Goal: Obtain resource: Obtain resource

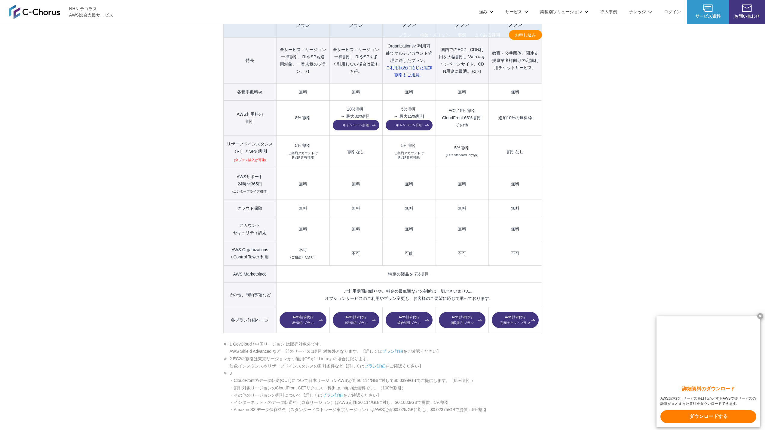
scroll to position [718, 0]
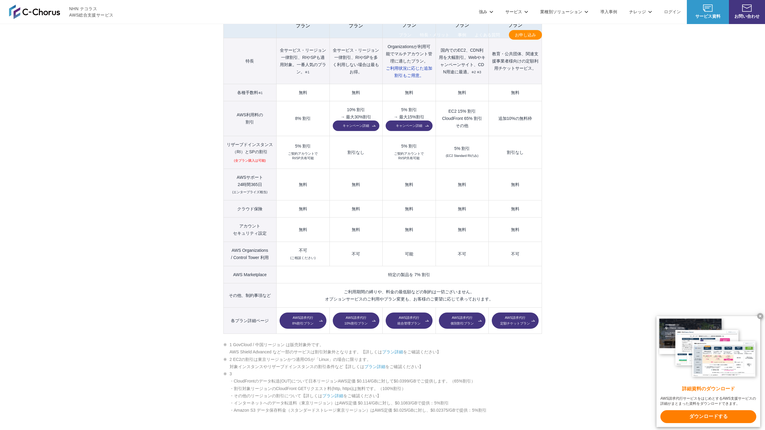
click at [417, 120] on link "キャンペーン詳細" at bounding box center [408, 125] width 47 height 11
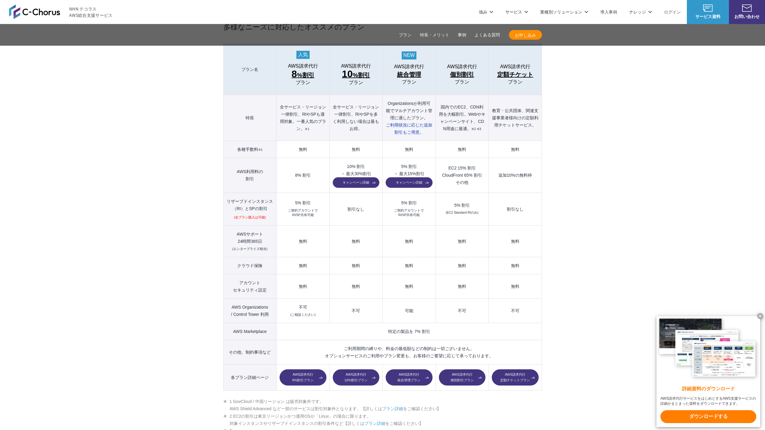
scroll to position [660, 0]
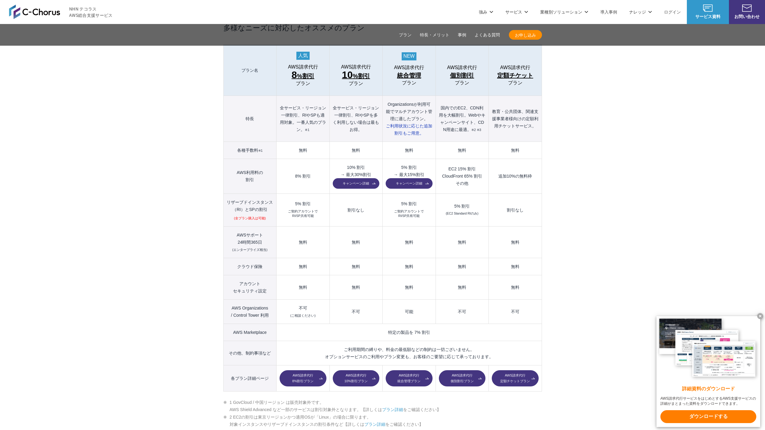
click at [410, 209] on td "5% 割引 ご契約アカウントで RI/SP共有可能" at bounding box center [408, 209] width 53 height 33
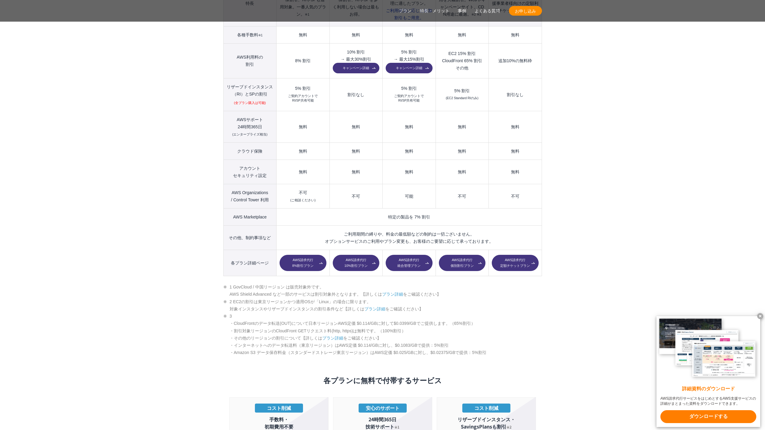
scroll to position [776, 0]
click at [404, 254] on link "AWS請求代行 統合管理プラン" at bounding box center [408, 262] width 47 height 16
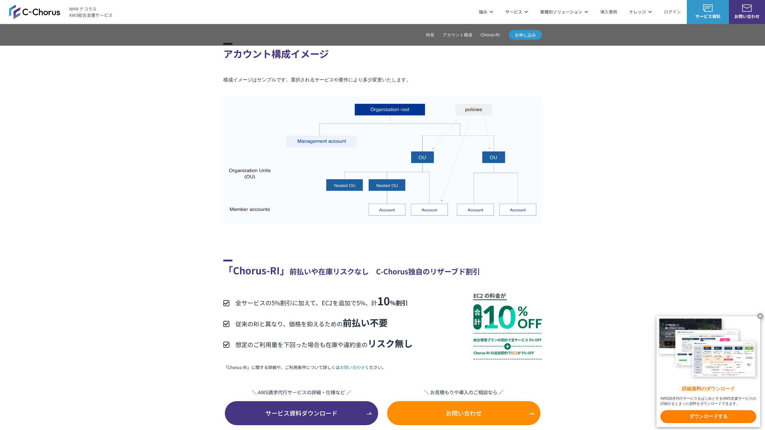
scroll to position [994, 0]
click at [361, 191] on img at bounding box center [382, 159] width 318 height 127
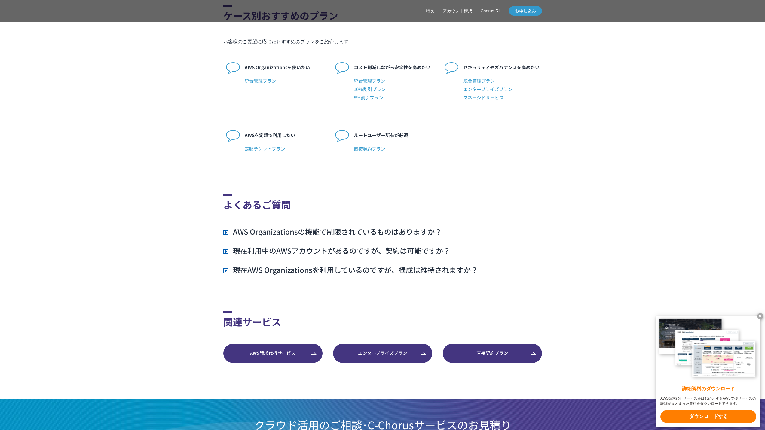
scroll to position [1451, 0]
click at [343, 236] on h3 "AWS Organizationsの機能で制限されているものはありますか？" at bounding box center [332, 231] width 218 height 10
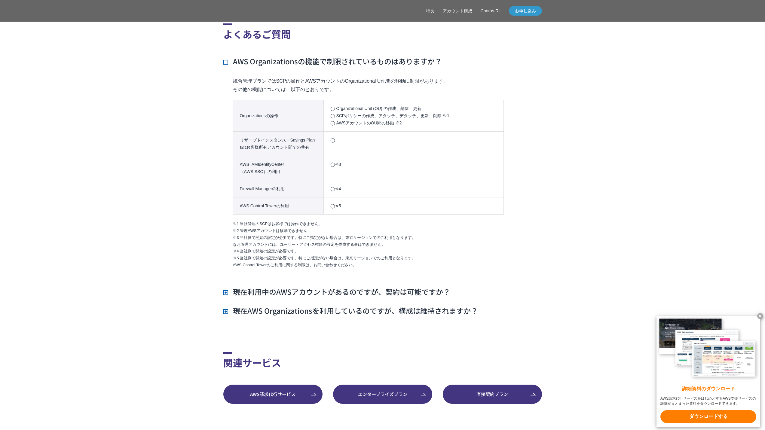
scroll to position [1621, 0]
click at [351, 296] on h3 "現在利用中のAWSアカウントがあるのですが、契約は可能ですか？" at bounding box center [336, 291] width 227 height 10
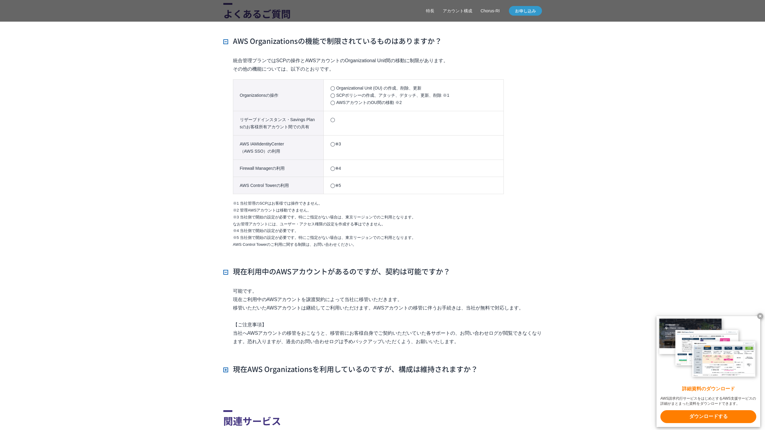
scroll to position [1641, 0]
click at [353, 374] on h3 "現在AWS Organizationsを利用しているのですが、構成は維持されますか？" at bounding box center [350, 368] width 254 height 10
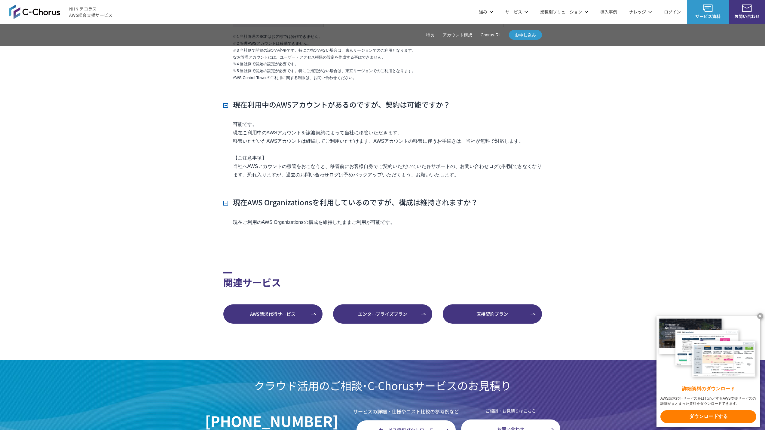
scroll to position [1769, 0]
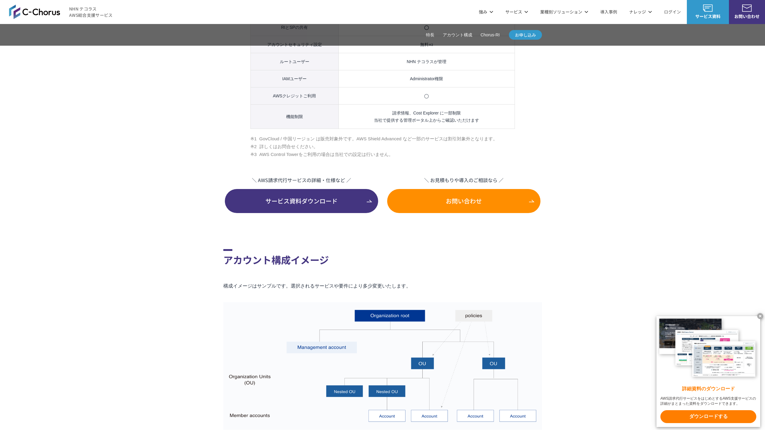
scroll to position [788, 0]
click at [336, 213] on link "サービス資料ダウンロード" at bounding box center [301, 201] width 153 height 24
